Goal: Information Seeking & Learning: Check status

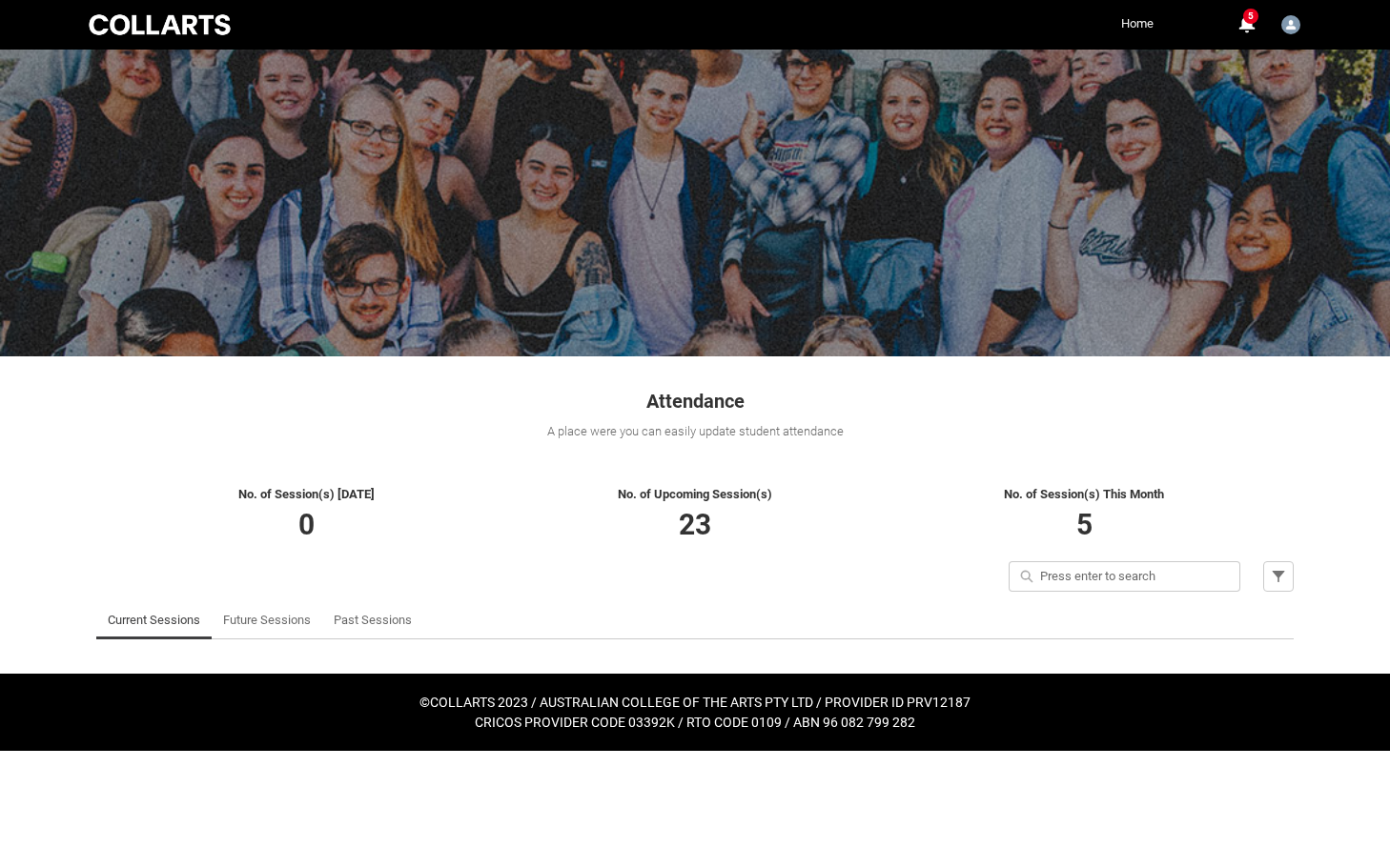
click at [1136, 20] on link "Home" at bounding box center [1137, 24] width 42 height 28
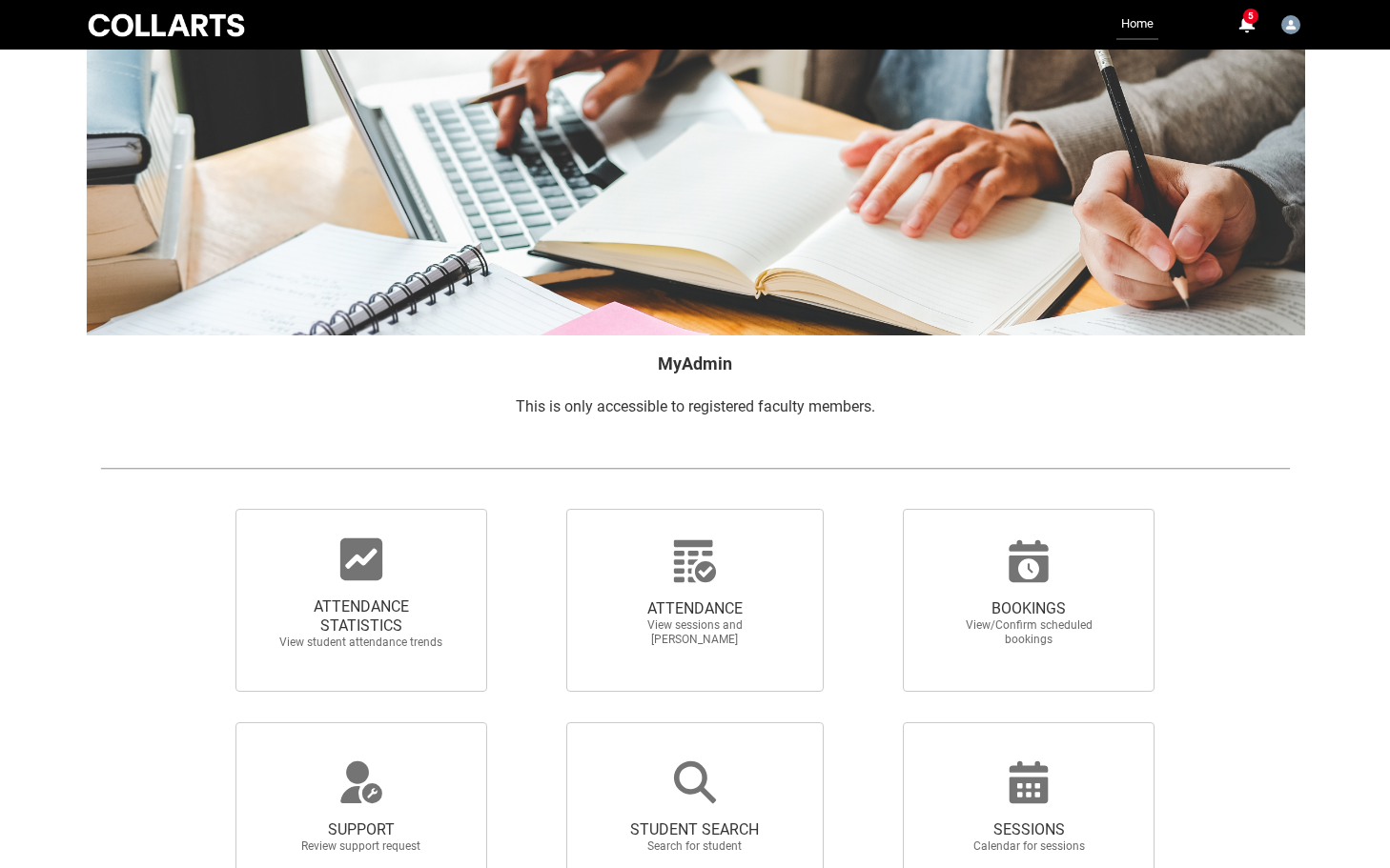
click at [226, 31] on div at bounding box center [166, 26] width 163 height 29
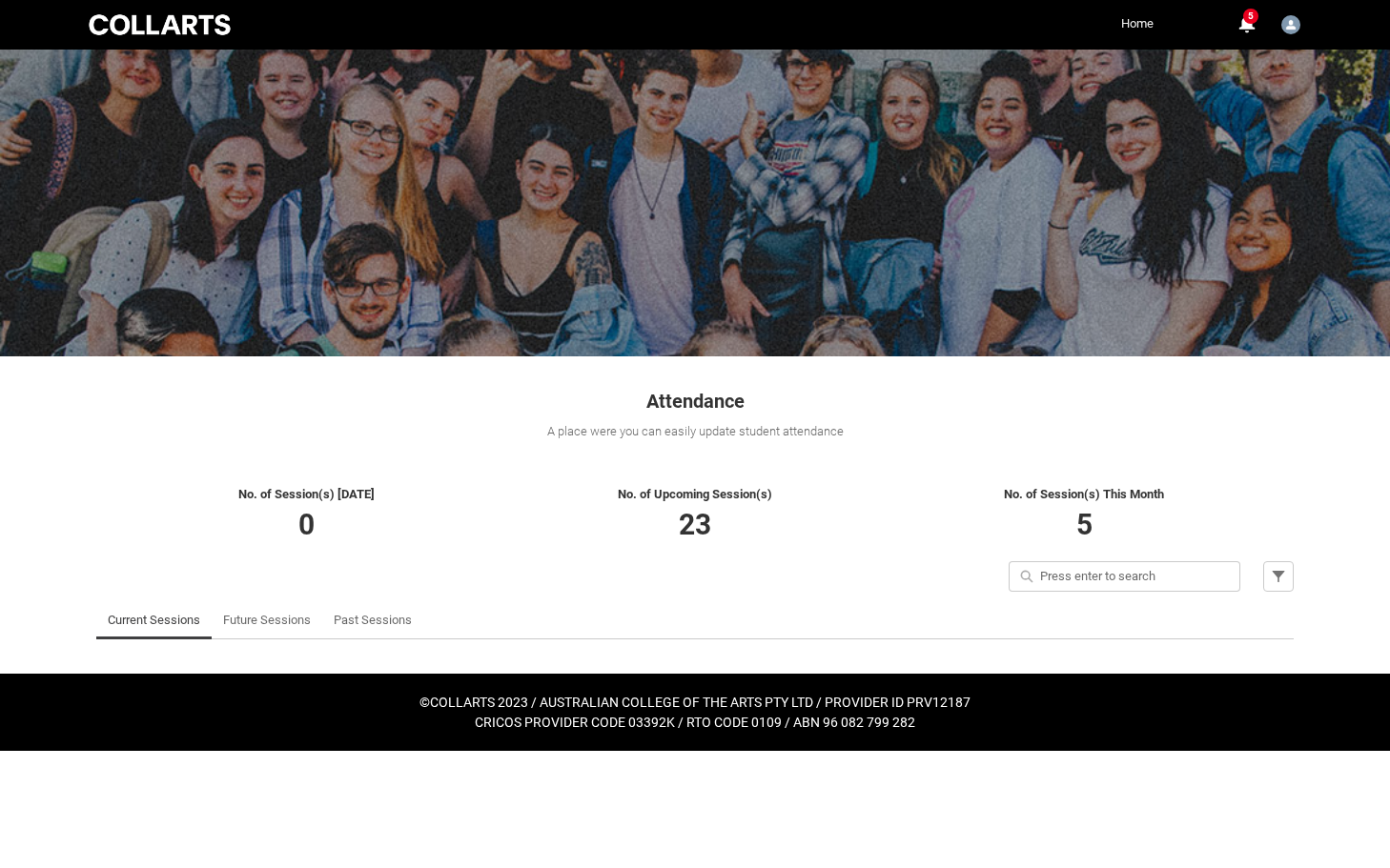
click at [1134, 24] on link "Home" at bounding box center [1137, 24] width 42 height 28
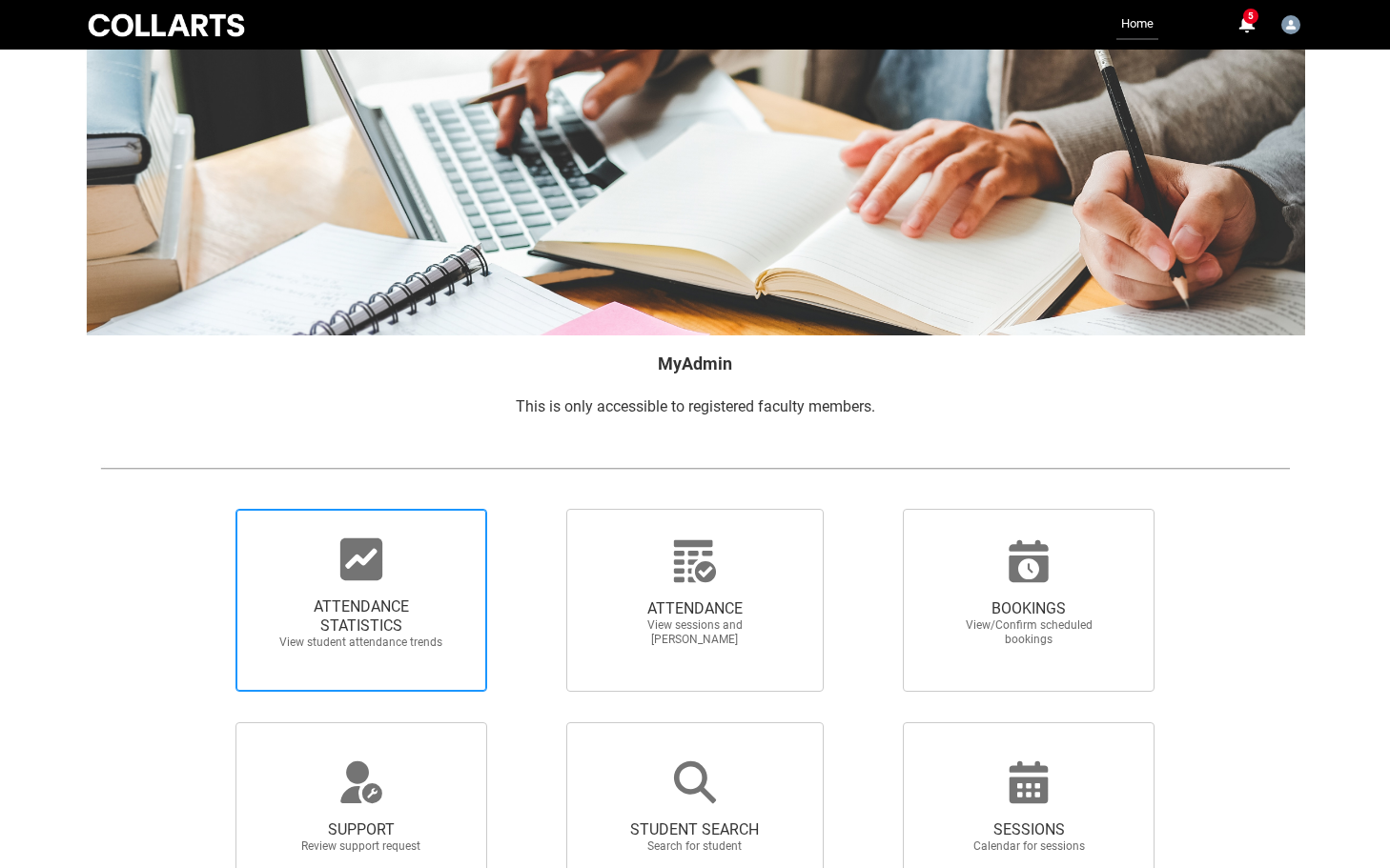
click at [350, 638] on span "View student attendance trends" at bounding box center [361, 642] width 168 height 15
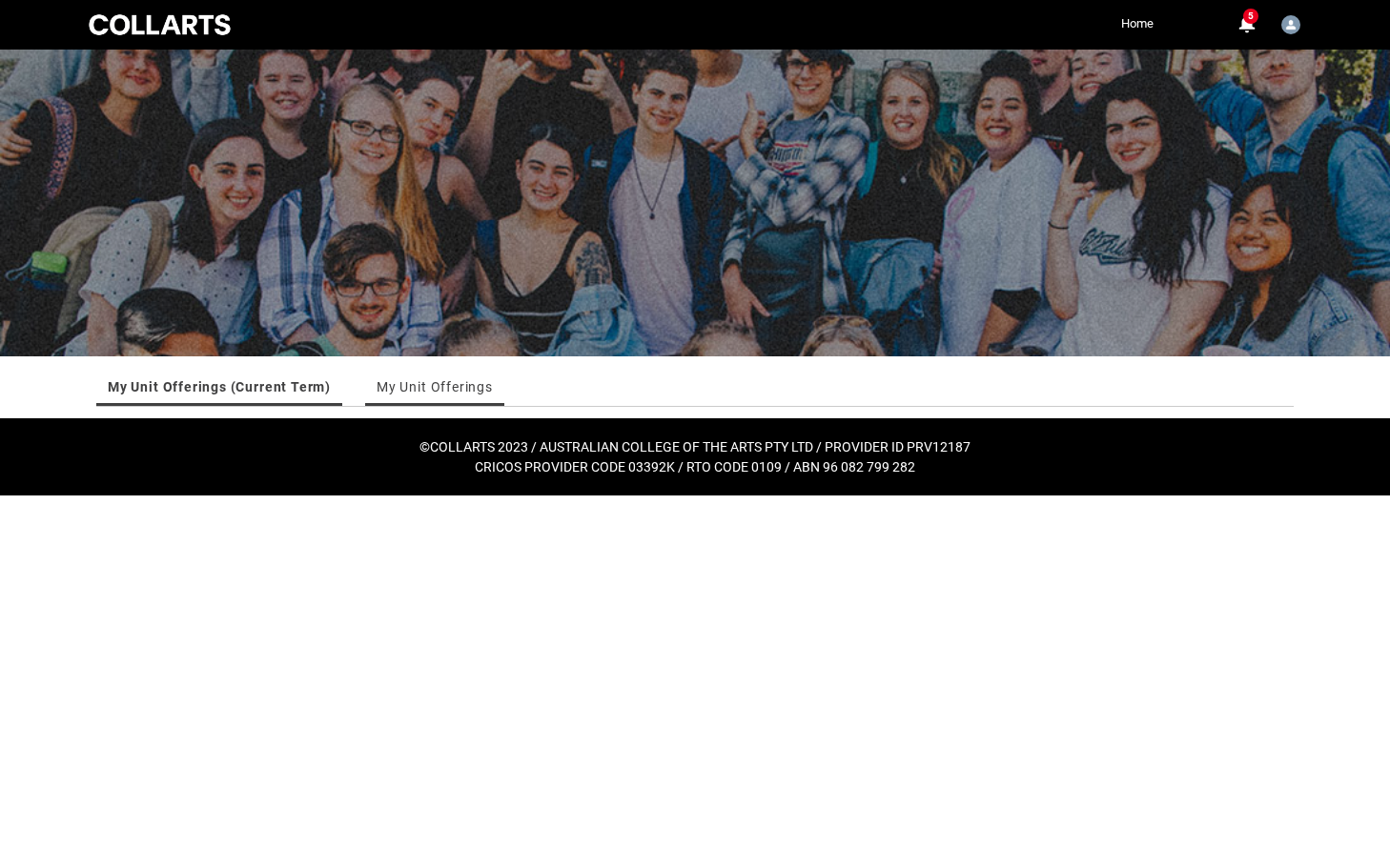
click at [431, 391] on link "My Unit Offerings" at bounding box center [435, 386] width 117 height 38
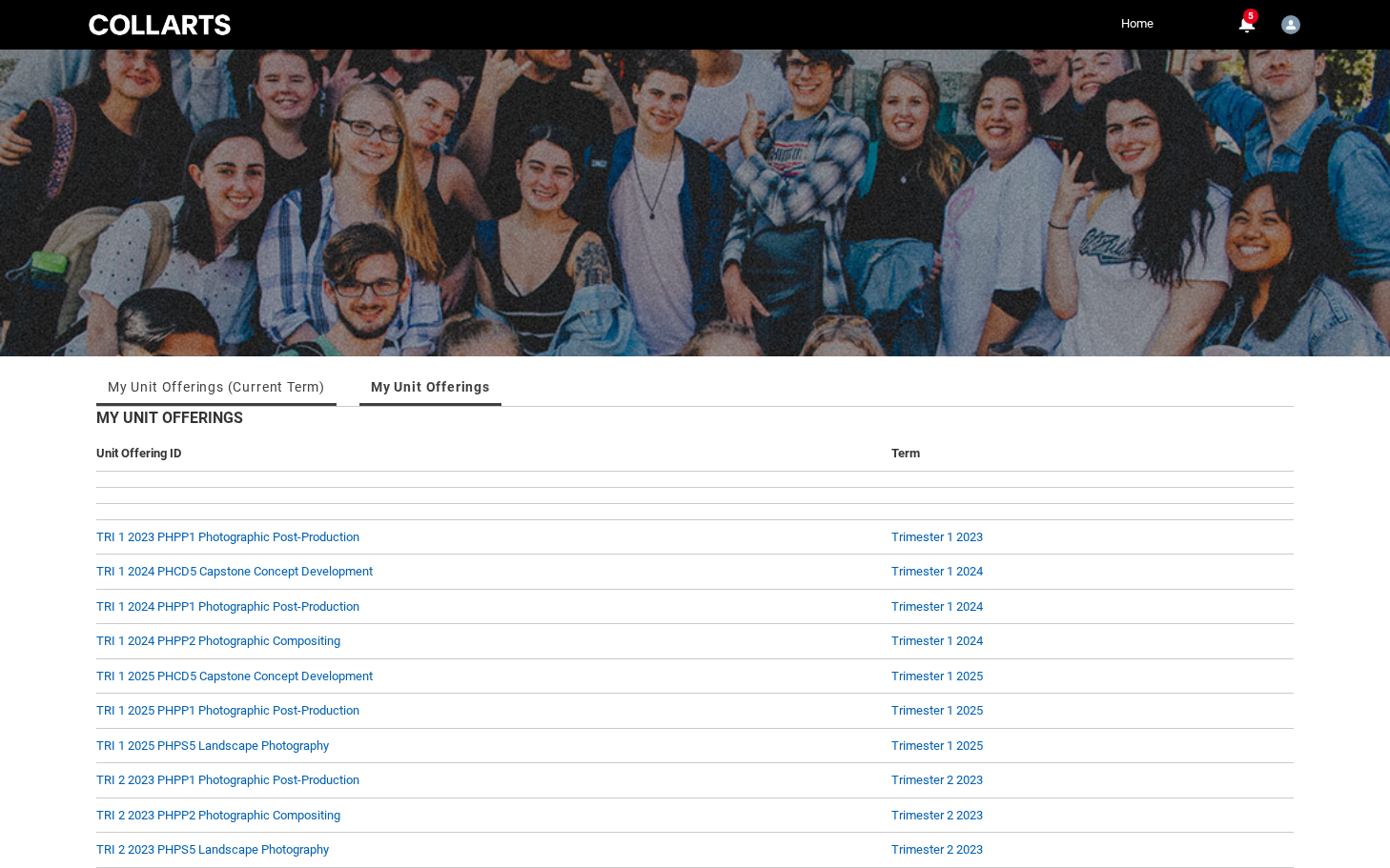
click at [243, 384] on link "My Unit Offerings (Current Term)" at bounding box center [217, 386] width 218 height 38
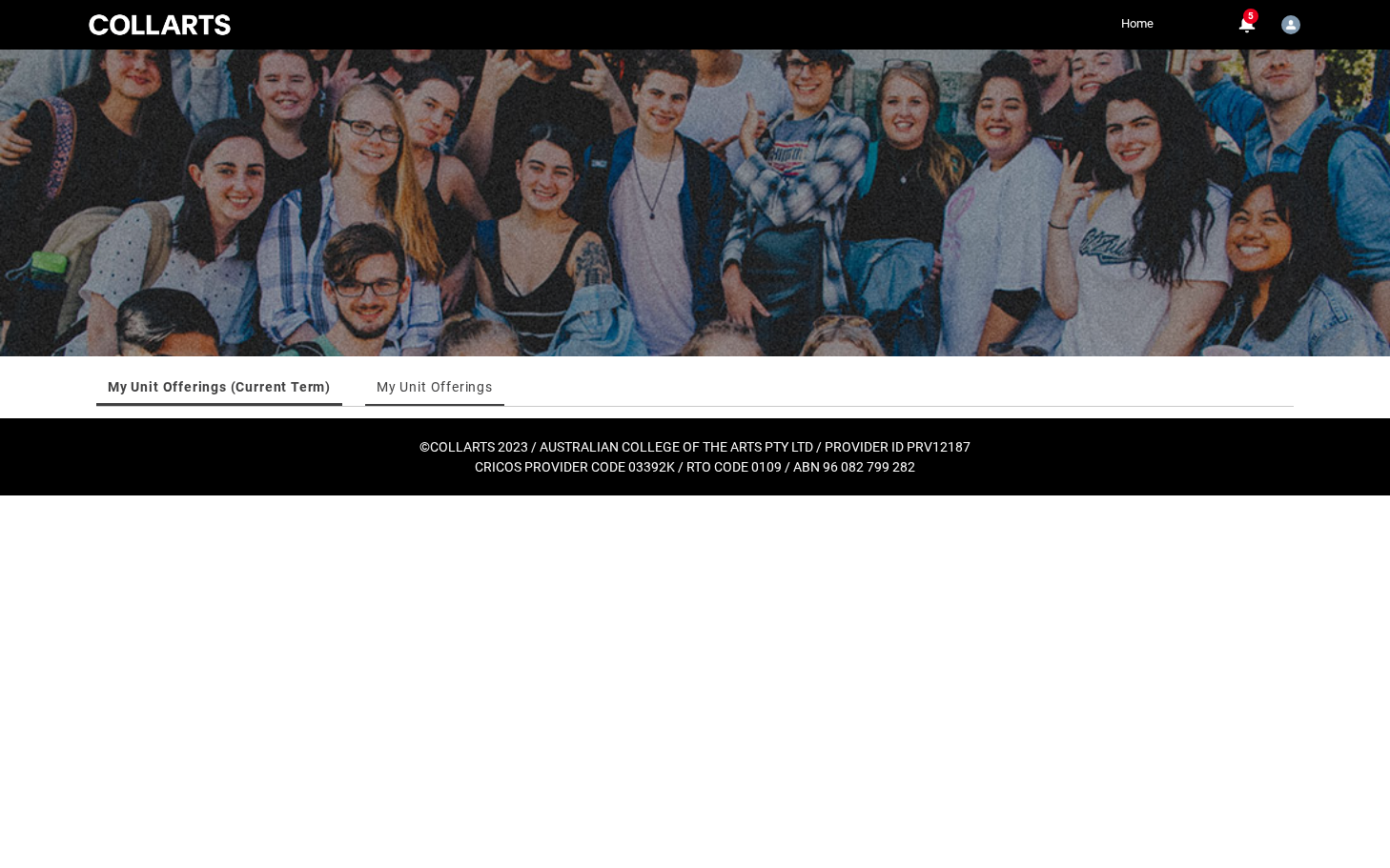
click at [418, 388] on link "My Unit Offerings" at bounding box center [435, 386] width 117 height 38
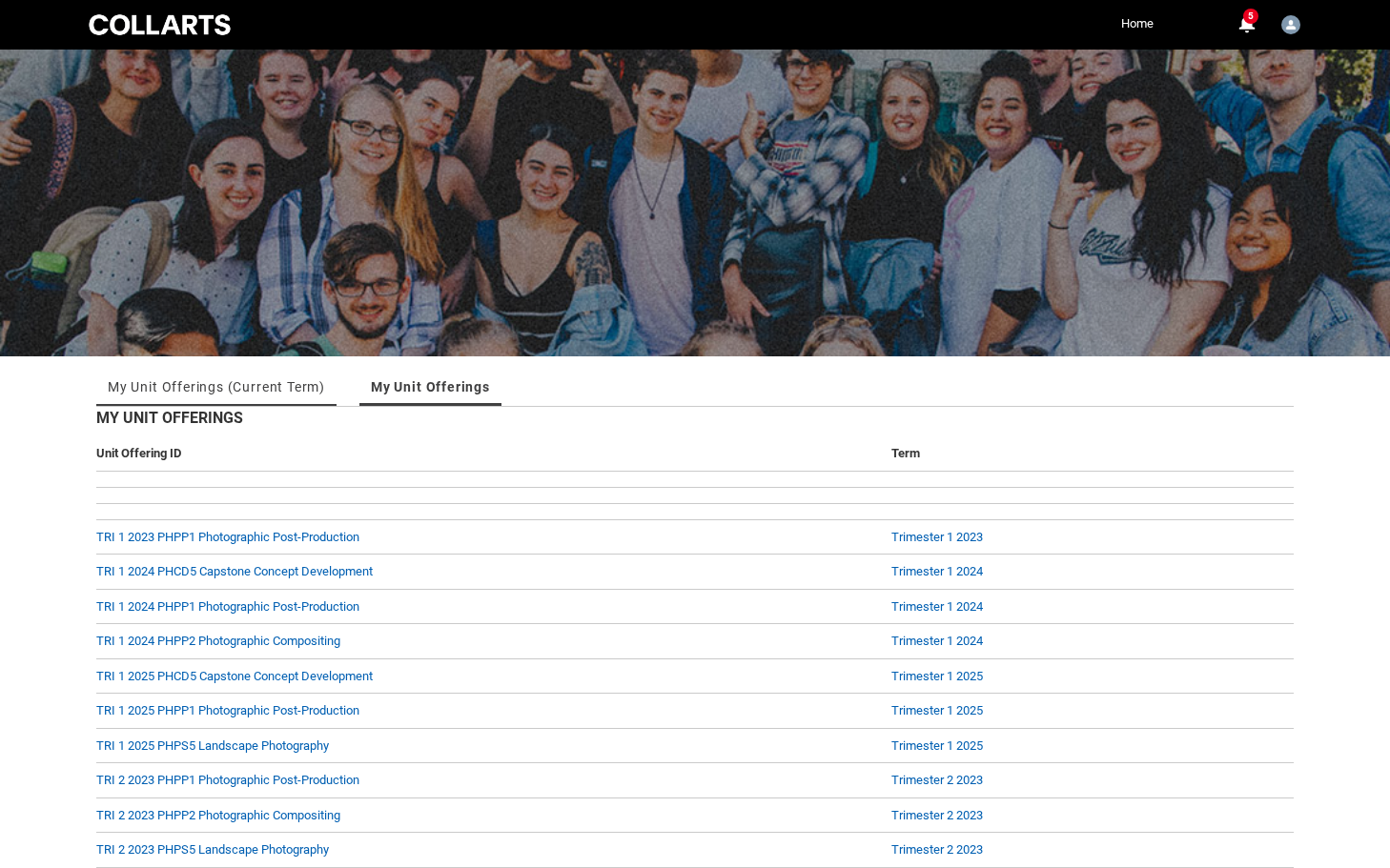
click at [155, 389] on link "My Unit Offerings (Current Term)" at bounding box center [217, 386] width 218 height 38
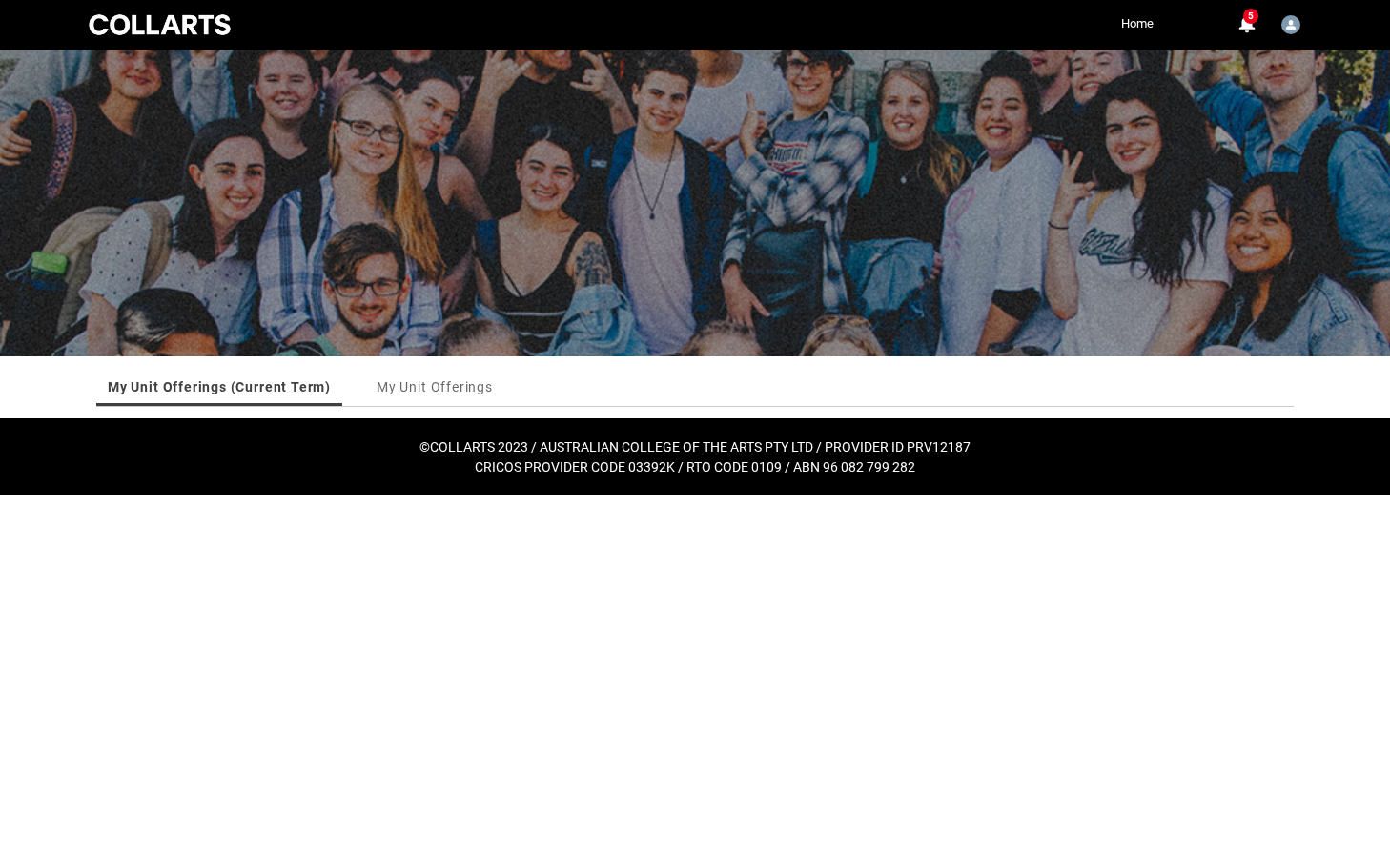
click at [84, 495] on html "Loading × Sorry to interrupt CSS Error Refresh Skip to Main Content Collarts Ed…" at bounding box center [695, 247] width 1390 height 495
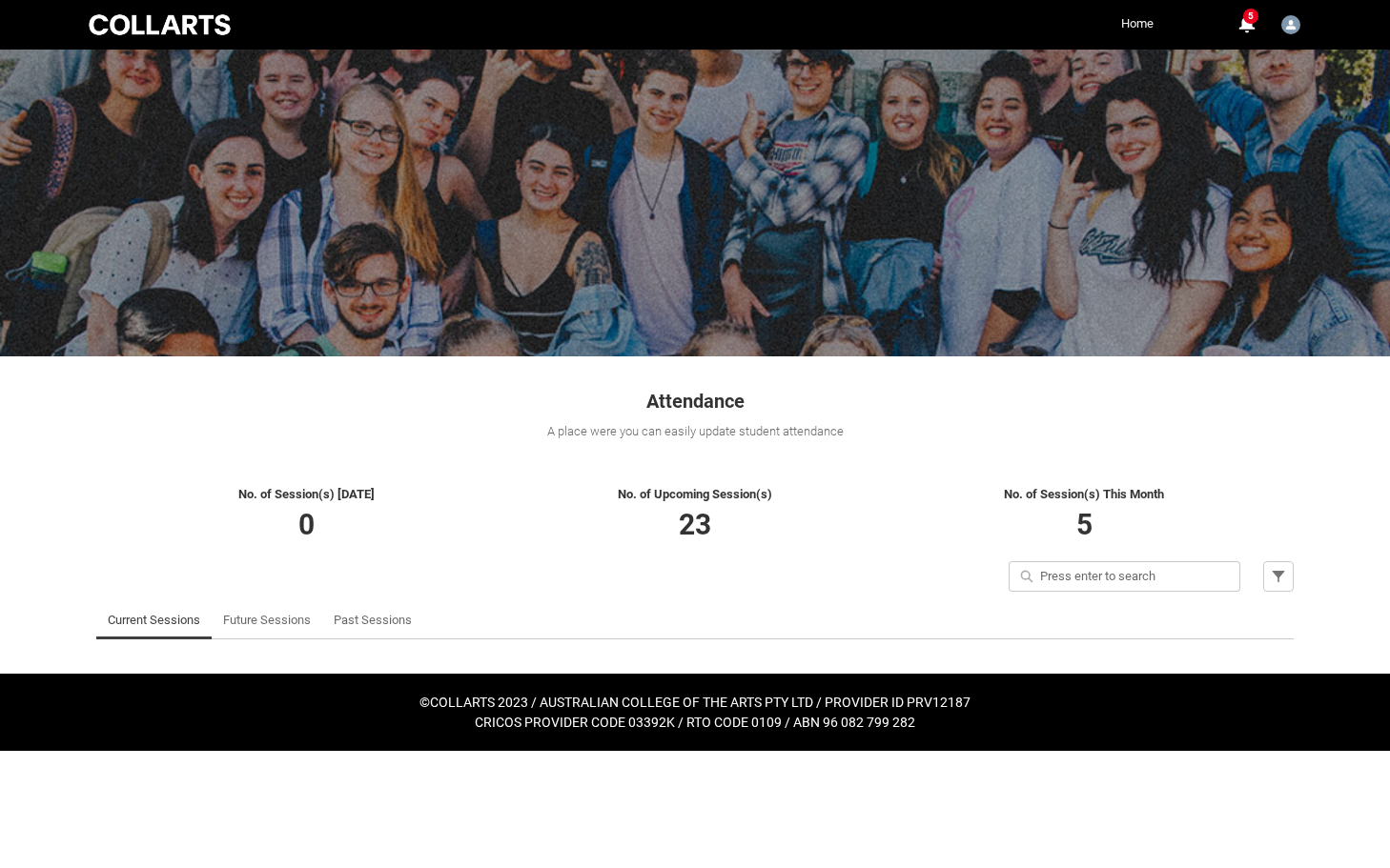
click at [1138, 25] on link "Home" at bounding box center [1137, 24] width 42 height 28
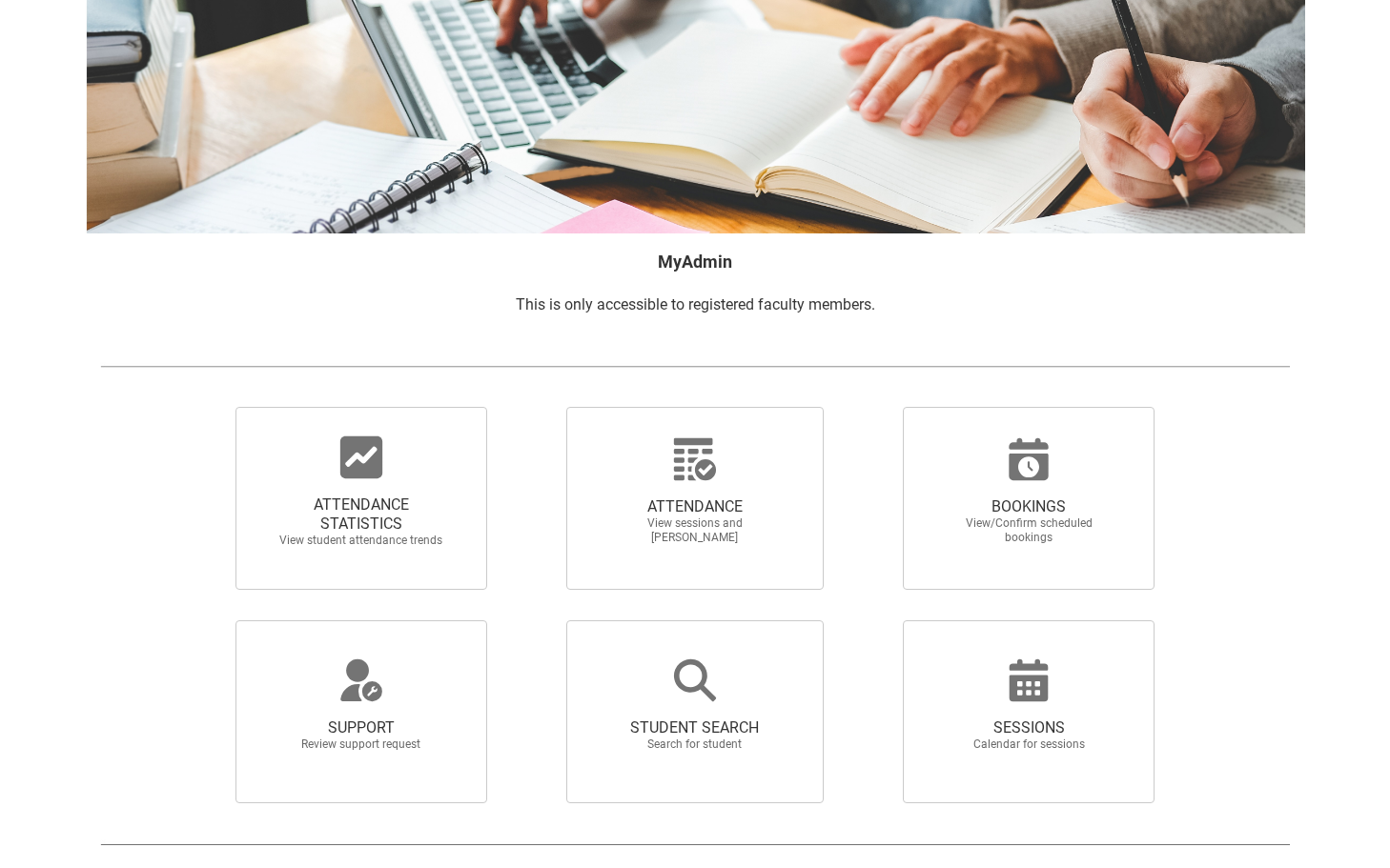
scroll to position [108, 0]
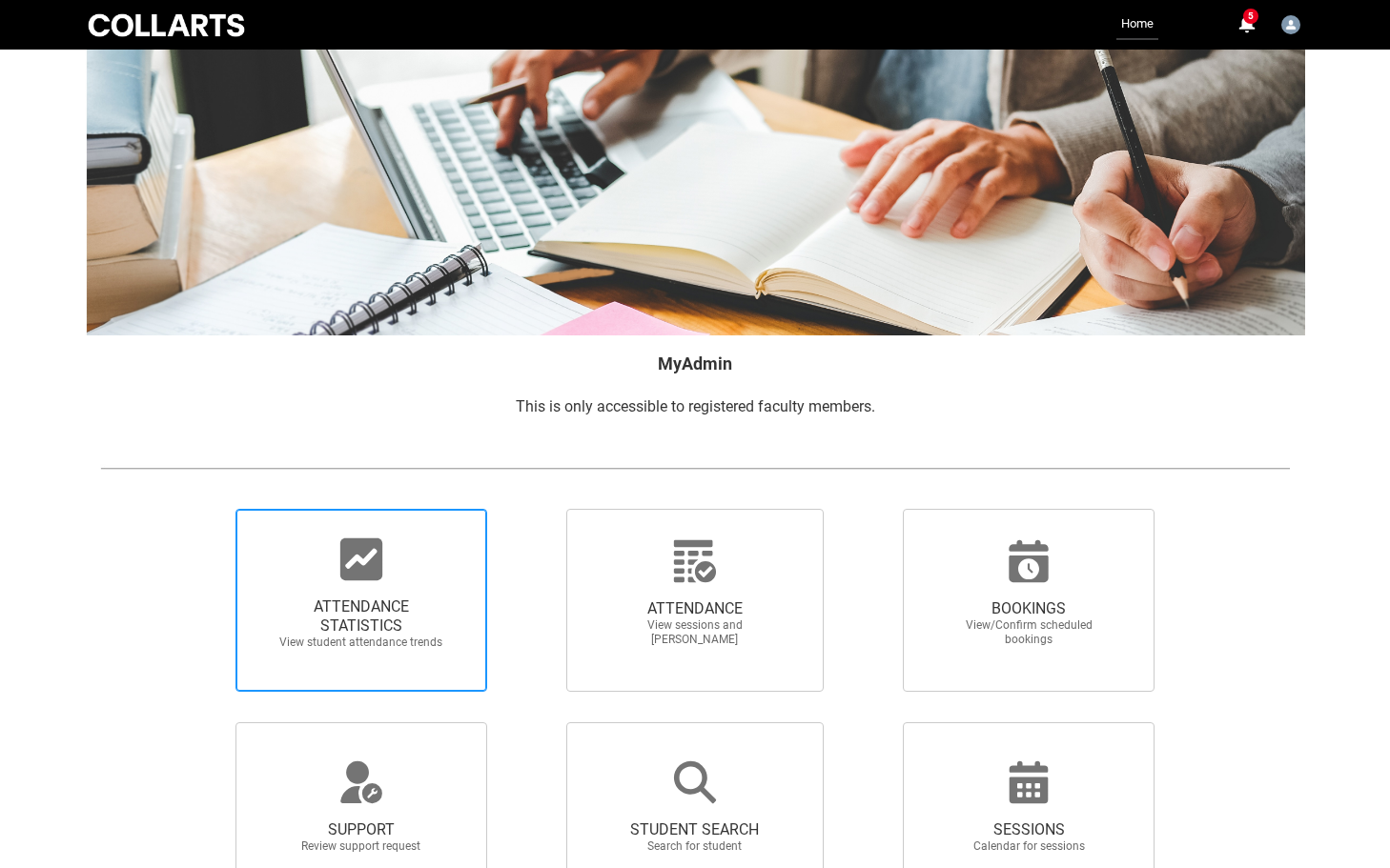
click at [391, 639] on span "View student attendance trends" at bounding box center [361, 642] width 168 height 15
click at [204, 509] on input "ATTENDANCE STATISTICS View student attendance trends" at bounding box center [203, 508] width 1 height 1
radio input "true"
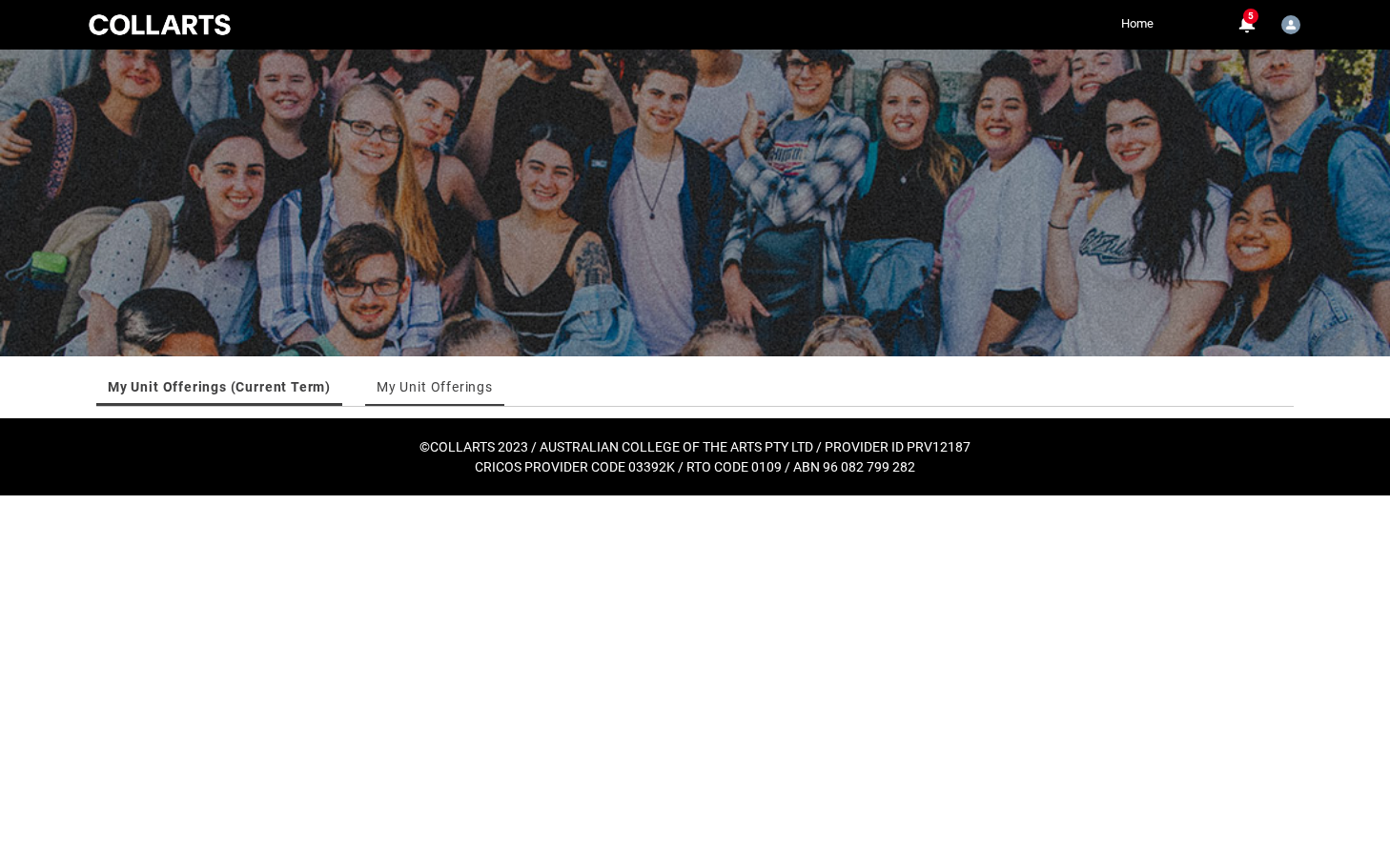
click at [465, 393] on link "My Unit Offerings" at bounding box center [435, 386] width 117 height 38
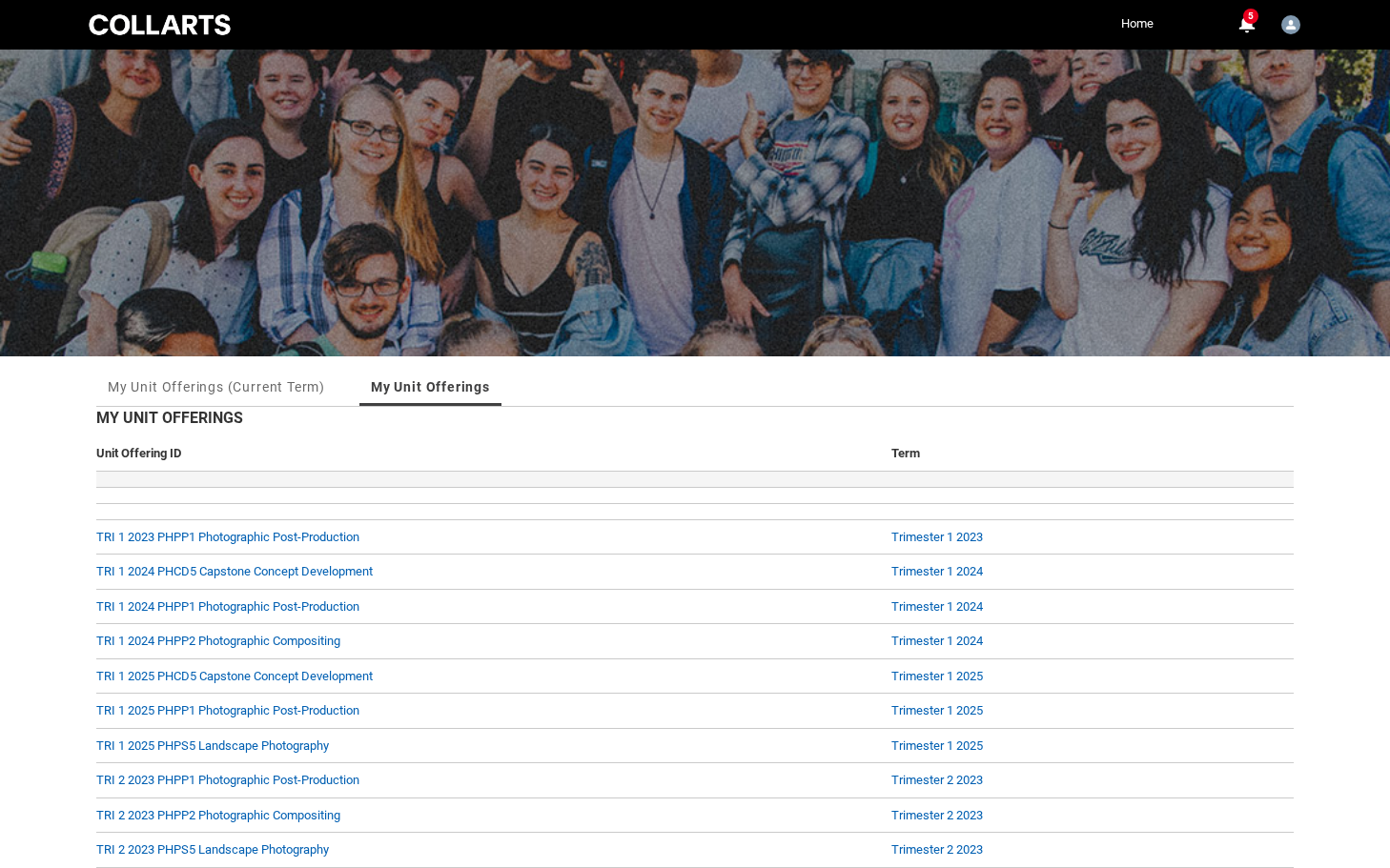
click at [872, 480] on td at bounding box center [489, 480] width 788 height 17
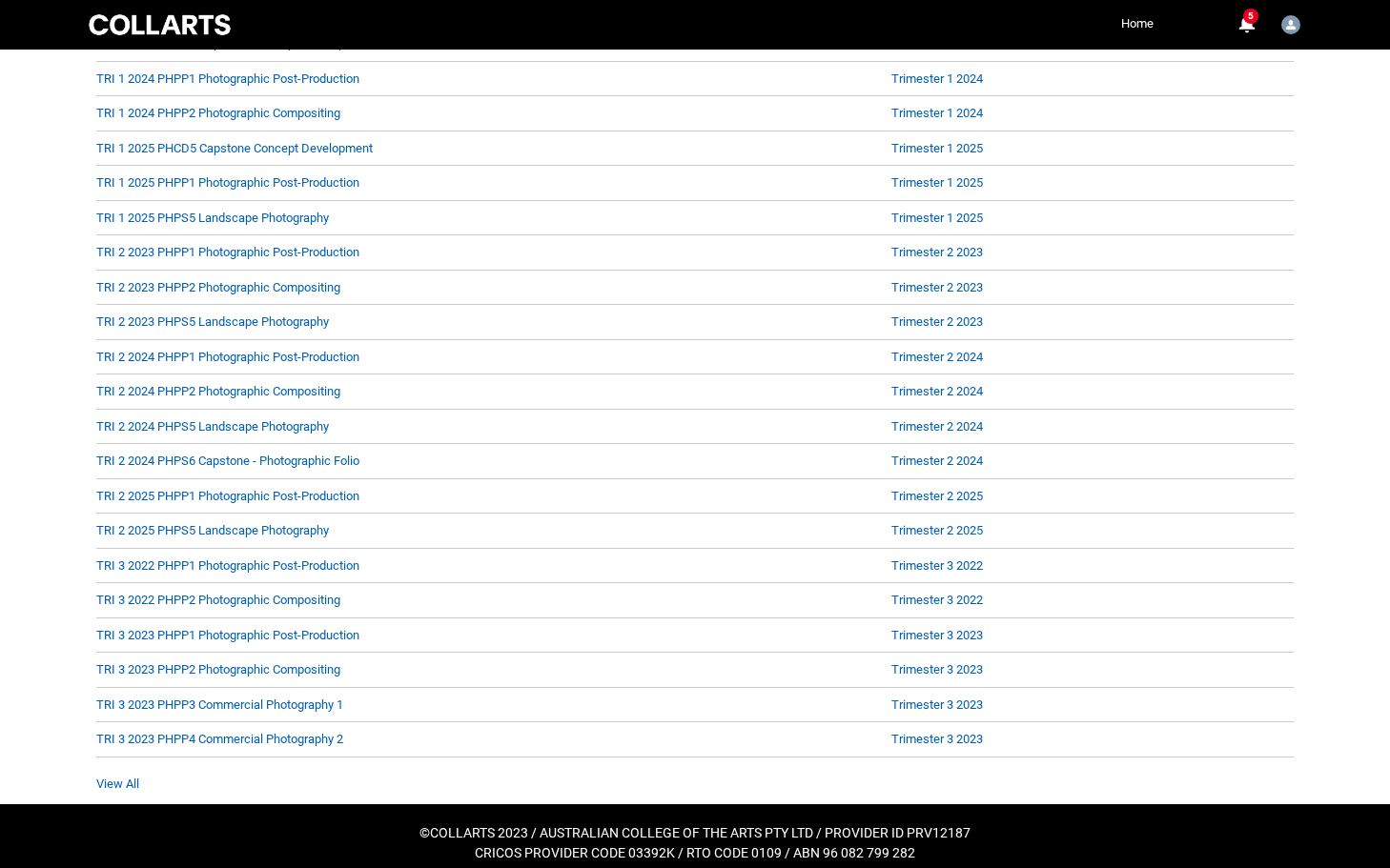
scroll to position [541, 0]
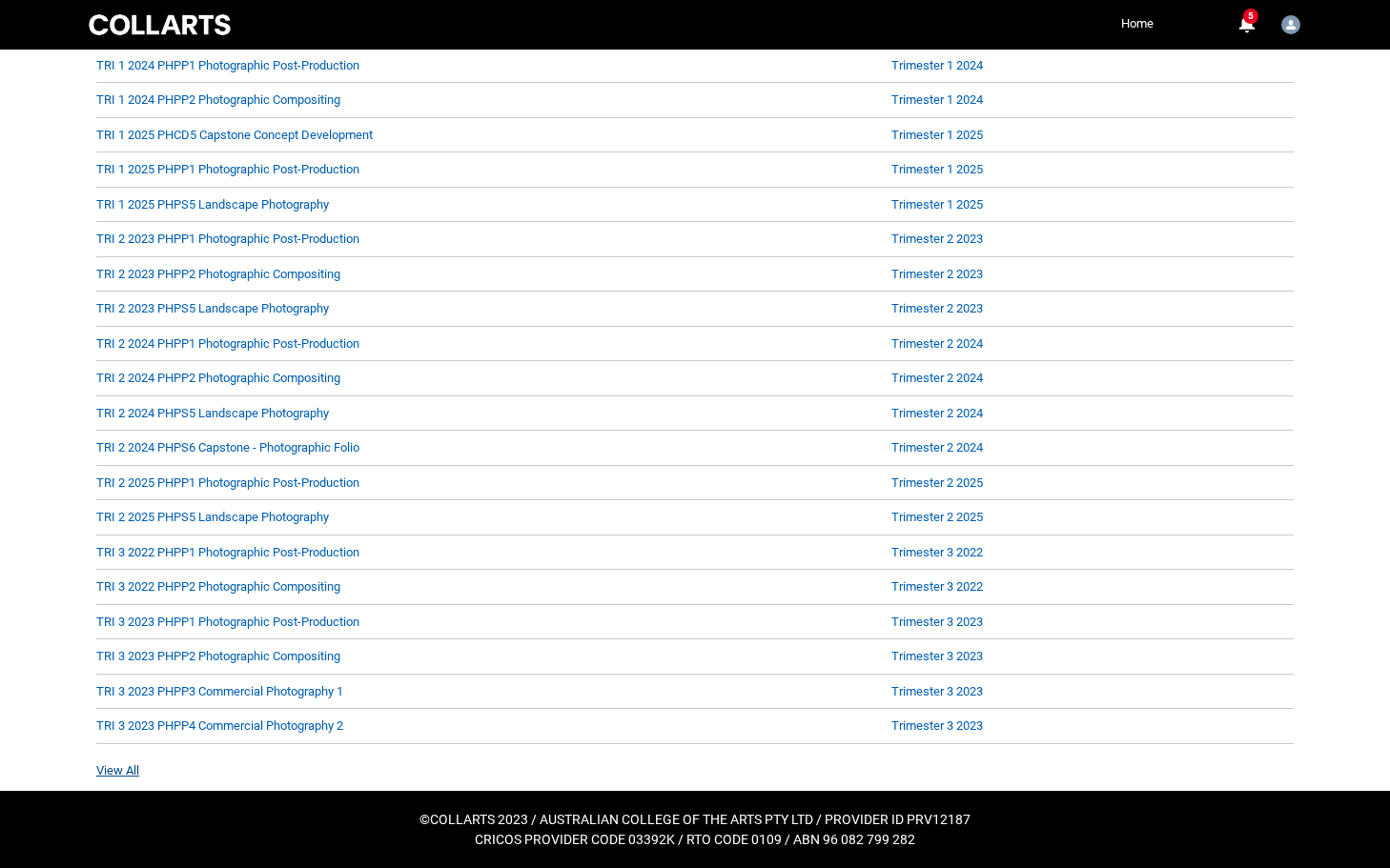
click at [134, 771] on link "View All" at bounding box center [118, 770] width 43 height 15
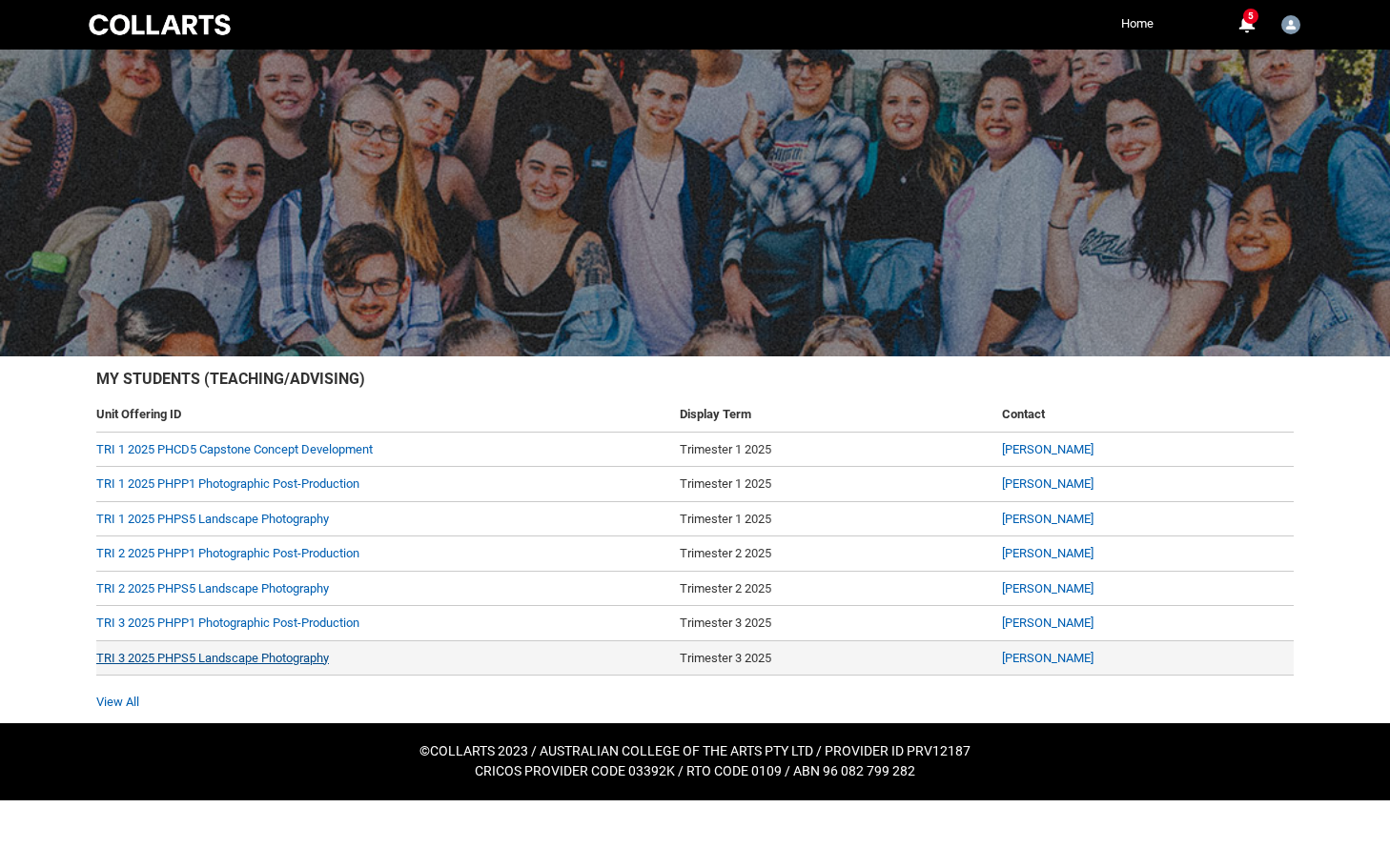
click at [288, 657] on link "TRI 3 2025 PHPS5 Landscape Photography" at bounding box center [212, 658] width 232 height 15
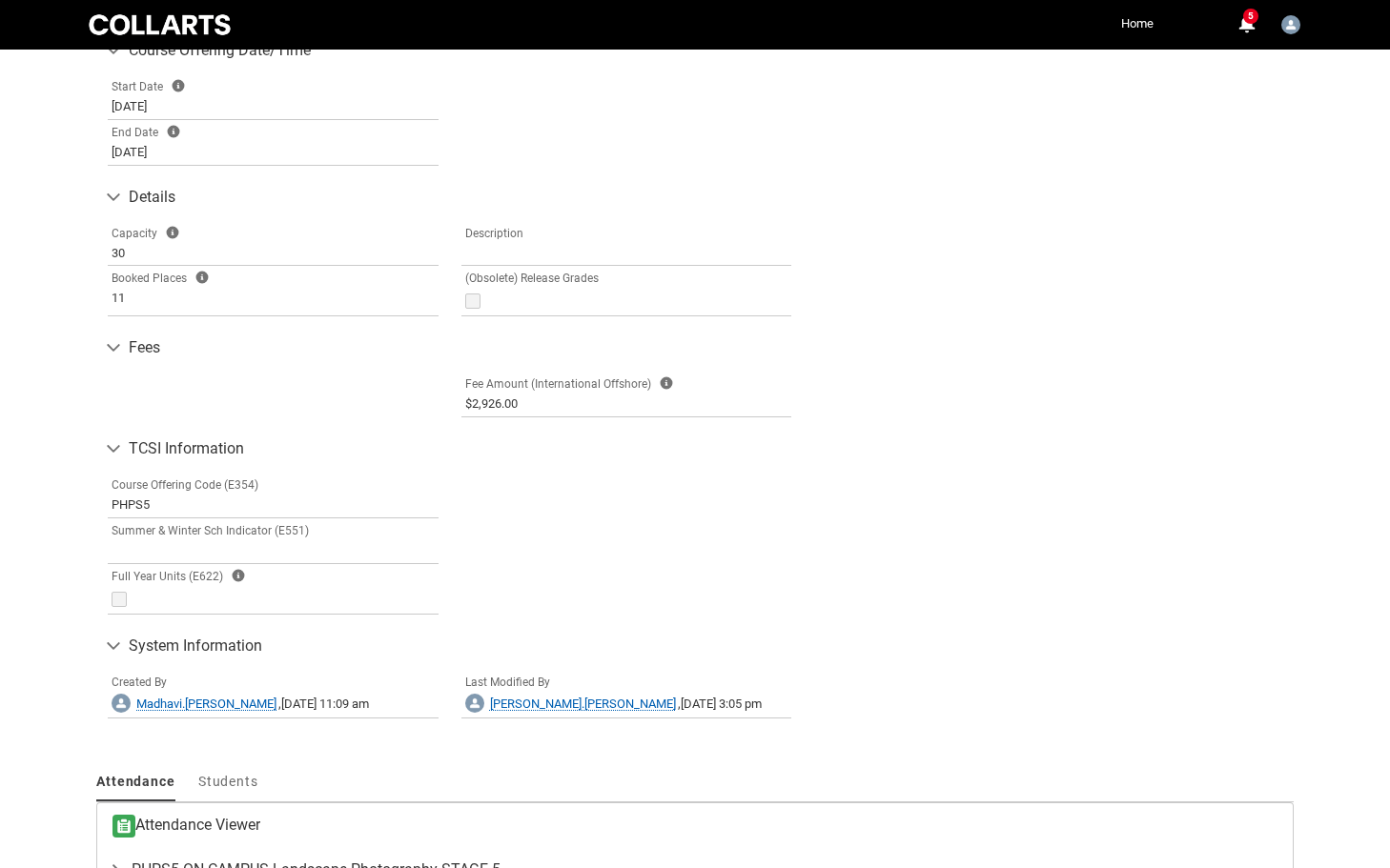
scroll to position [870, 0]
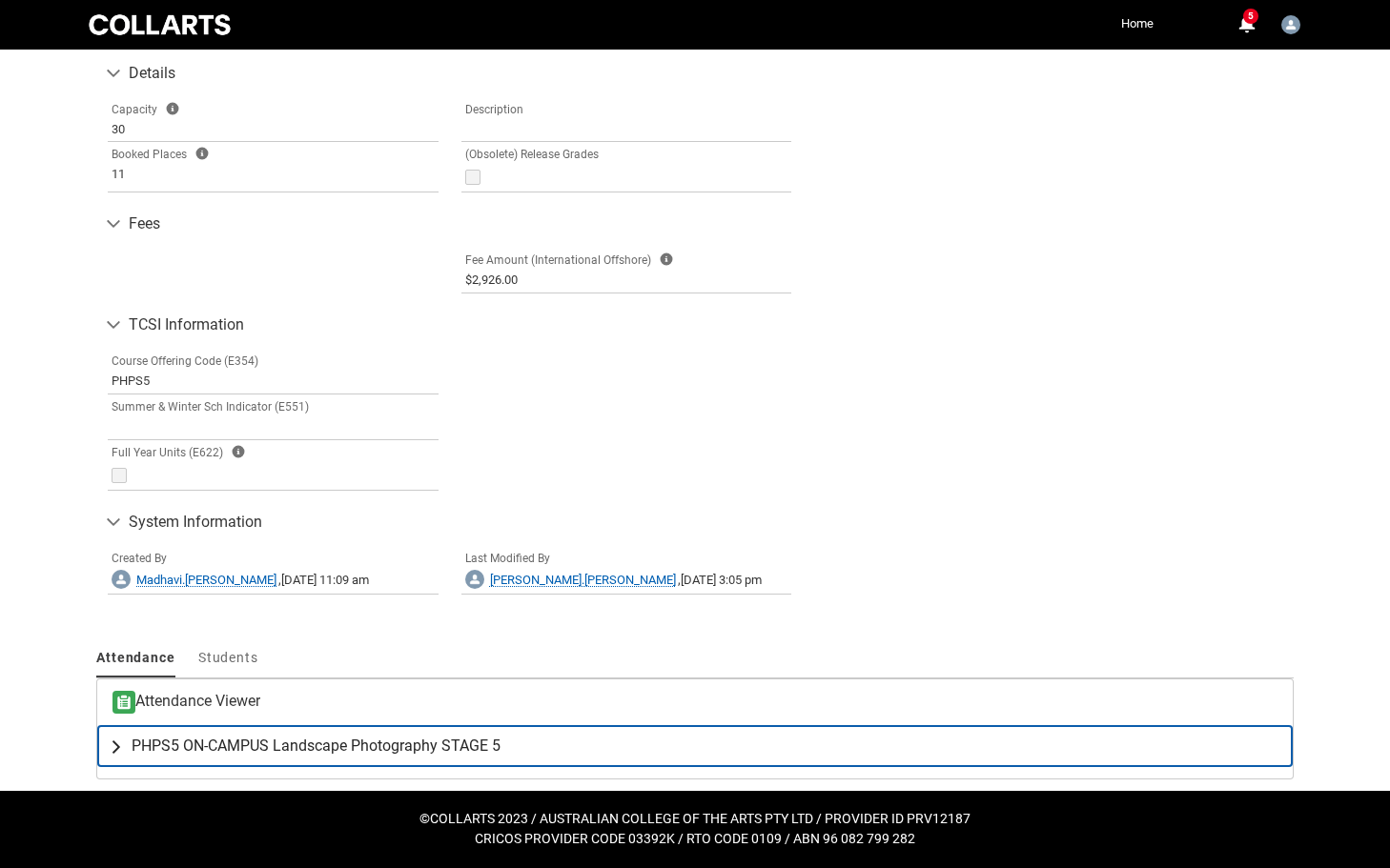
click at [301, 744] on span "PHPS5 ON-CAMPUS Landscape Photography STAGE 5" at bounding box center [316, 745] width 369 height 19
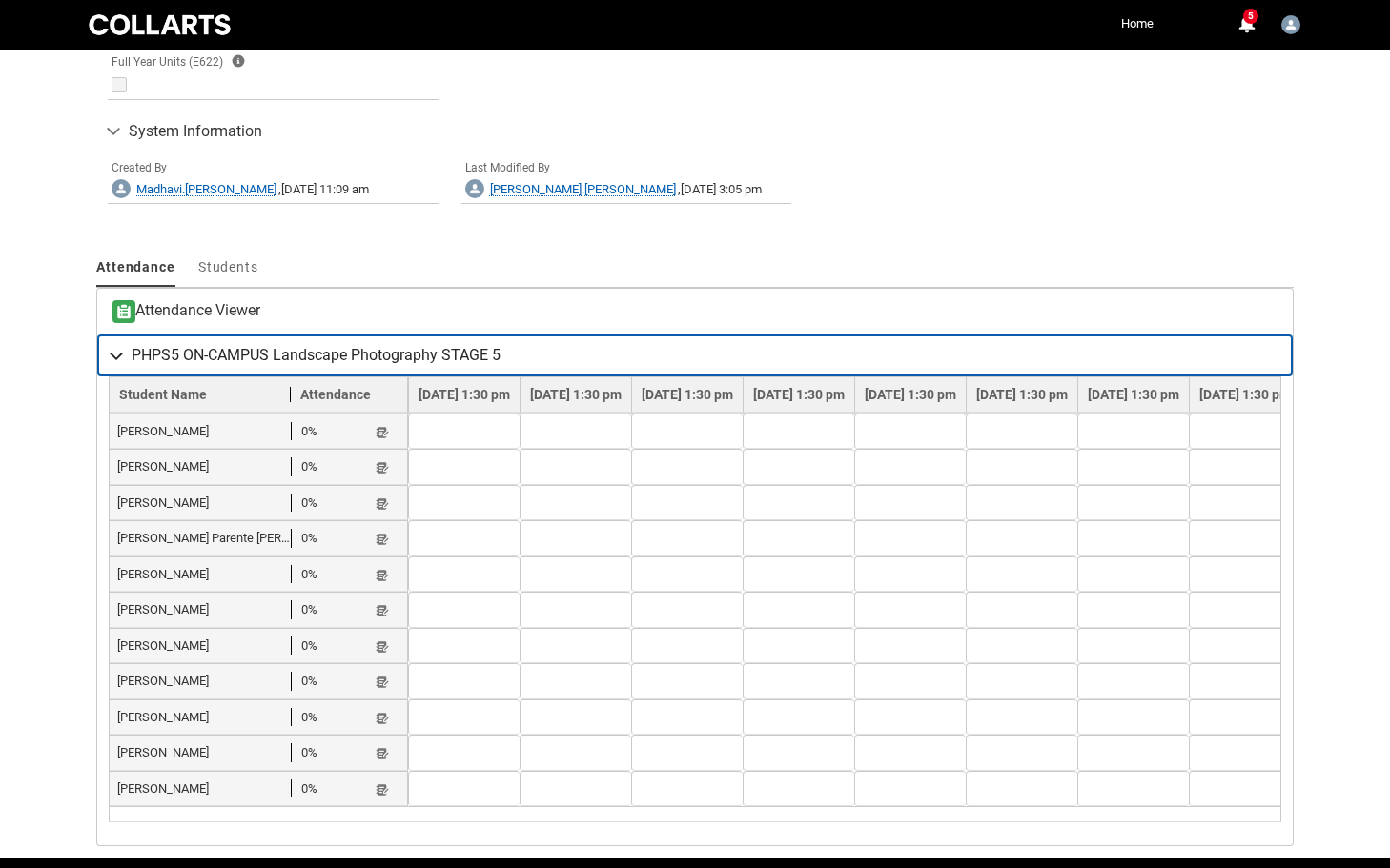
scroll to position [1258, 0]
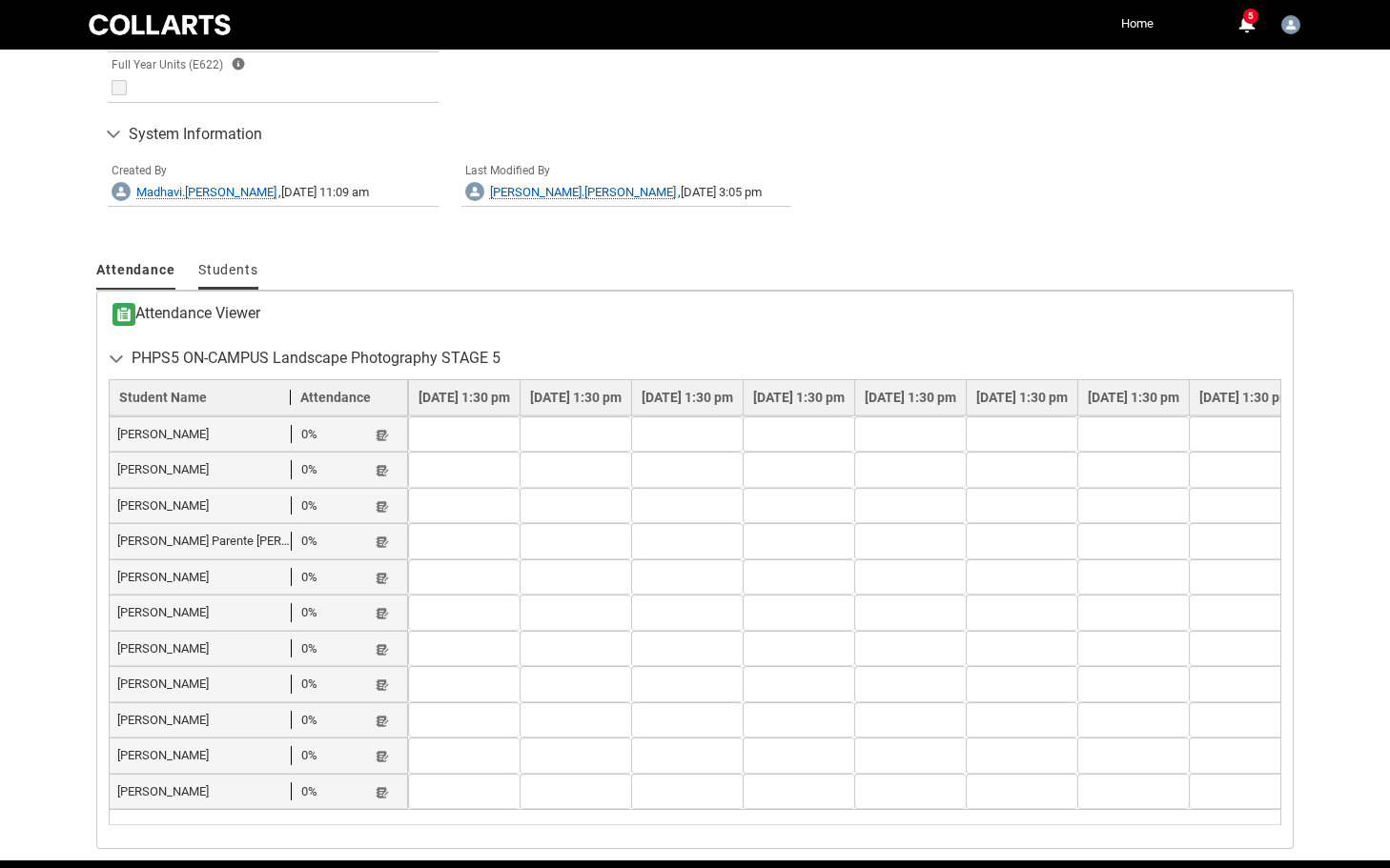
click at [221, 265] on span "Students" at bounding box center [228, 270] width 60 height 16
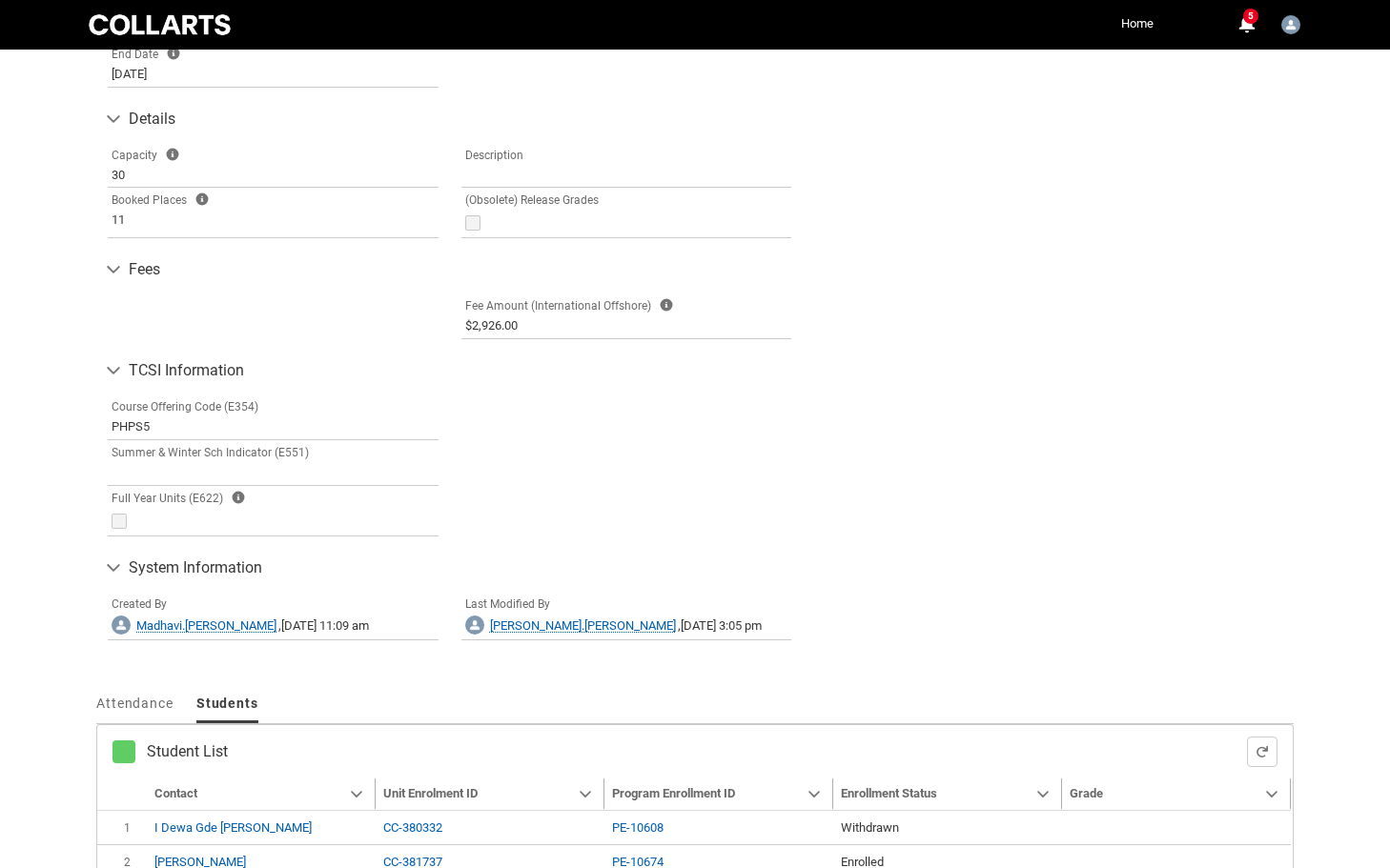
scroll to position [1122, 0]
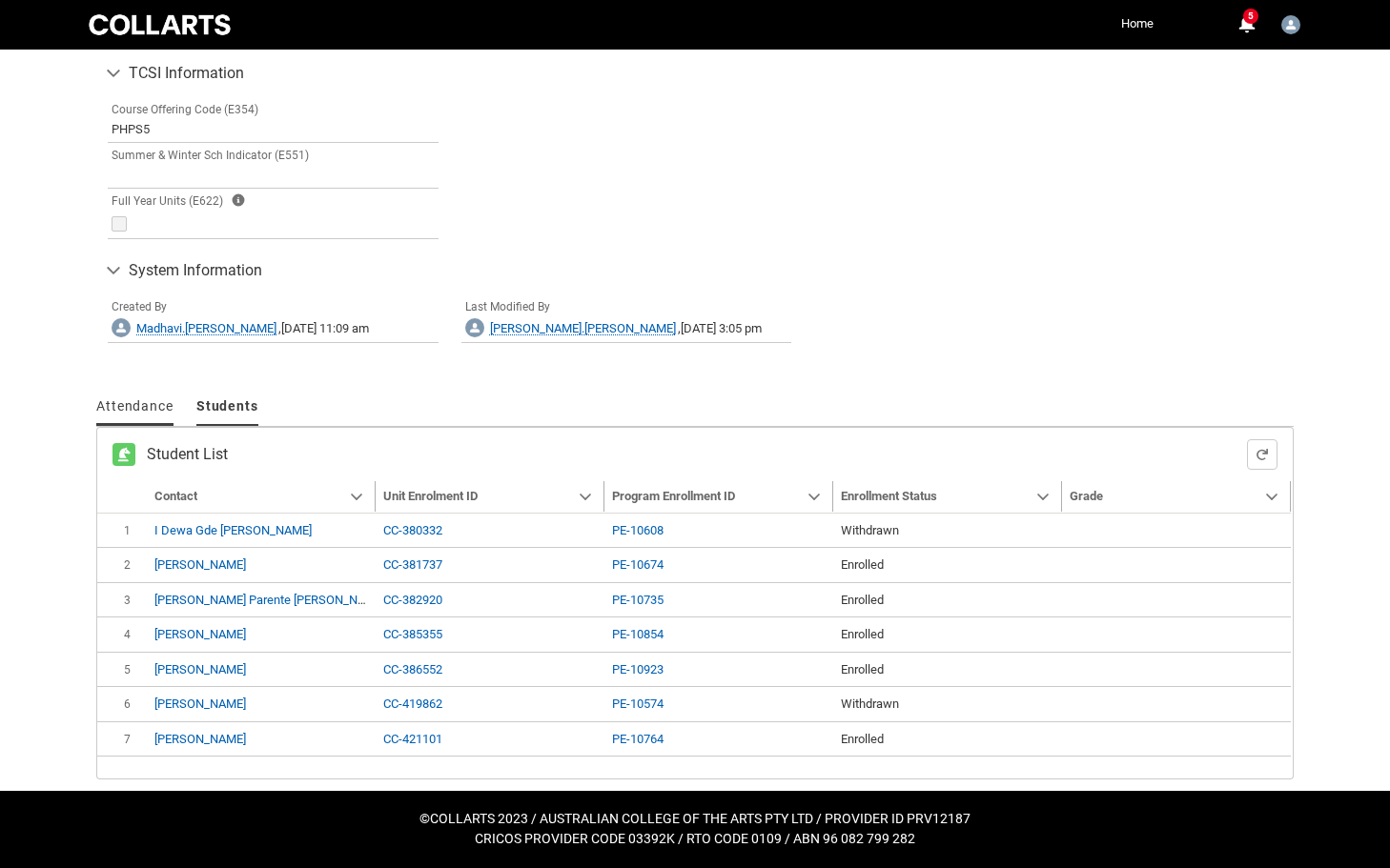
click at [127, 402] on span "Attendance" at bounding box center [134, 406] width 77 height 16
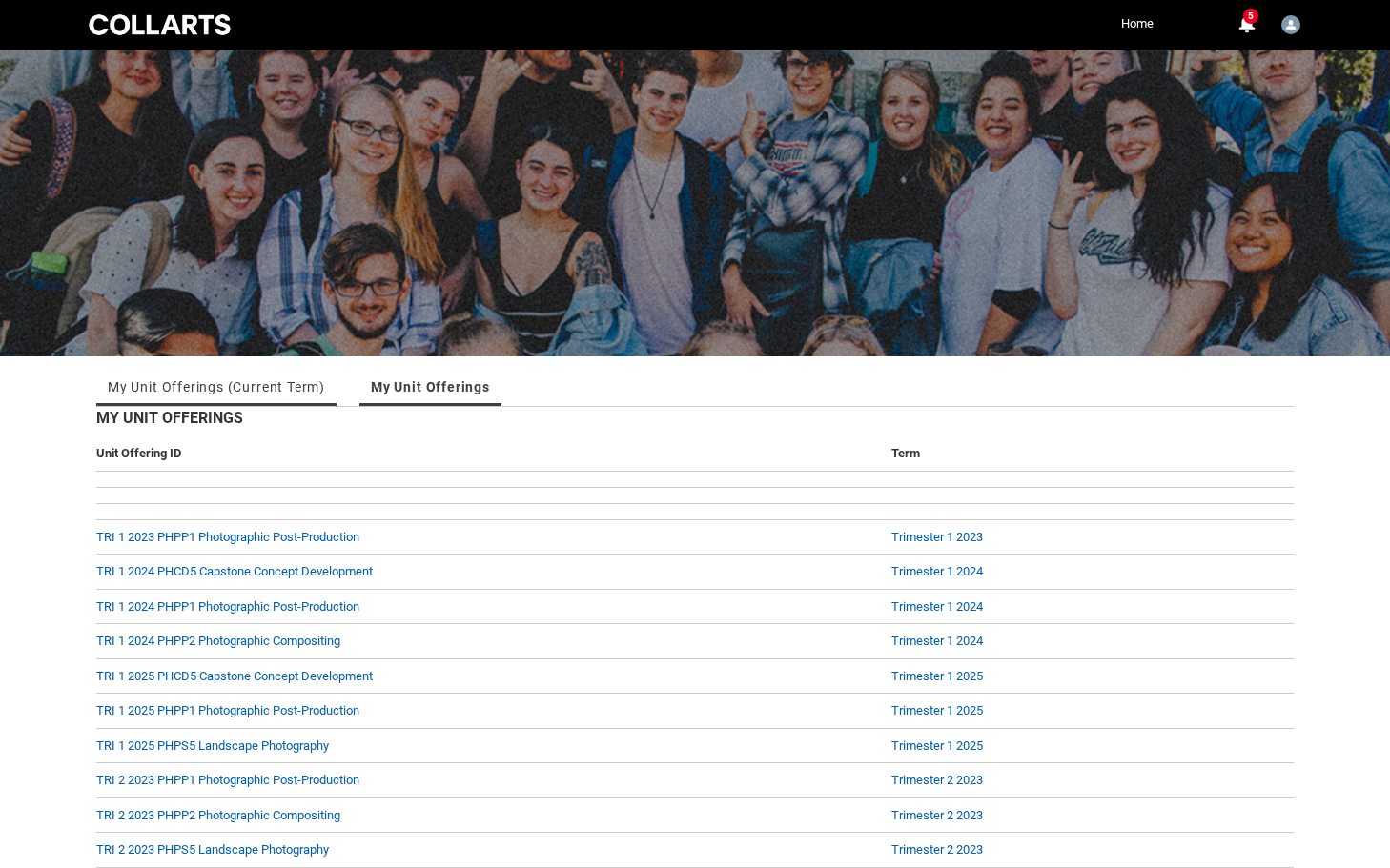
click at [182, 391] on link "My Unit Offerings (Current Term)" at bounding box center [217, 386] width 218 height 38
